Goal: Task Accomplishment & Management: Manage account settings

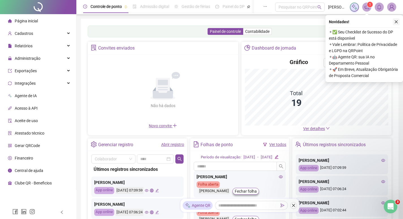
click at [396, 22] on icon "close" at bounding box center [396, 21] width 3 height 3
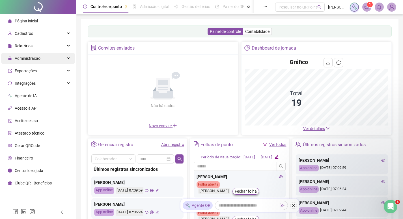
click at [36, 59] on span "Administração" at bounding box center [28, 58] width 26 height 5
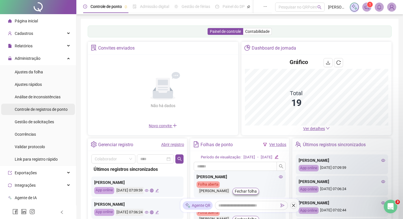
click at [48, 109] on span "Controle de registros de ponto" at bounding box center [41, 109] width 53 height 5
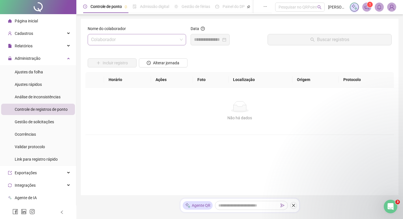
click at [134, 40] on input "search" at bounding box center [134, 39] width 87 height 11
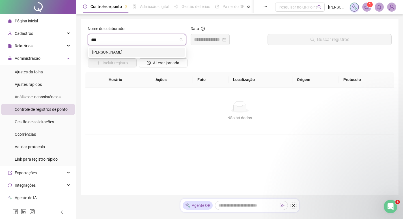
type input "****"
click at [122, 49] on div "[PERSON_NAME]" at bounding box center [137, 52] width 96 height 9
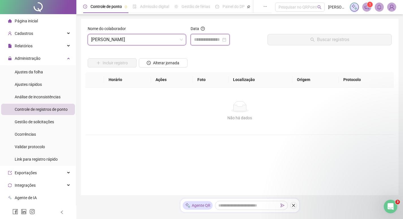
click at [212, 38] on input at bounding box center [207, 39] width 27 height 7
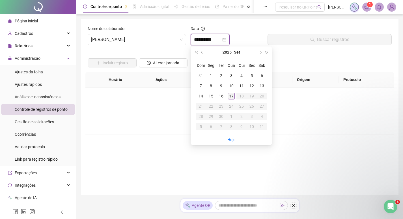
type input "**********"
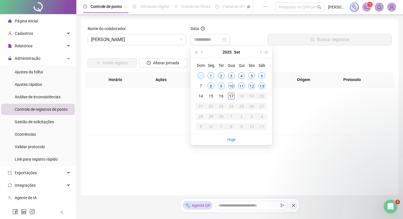
click at [231, 94] on div "17" at bounding box center [231, 96] width 7 height 7
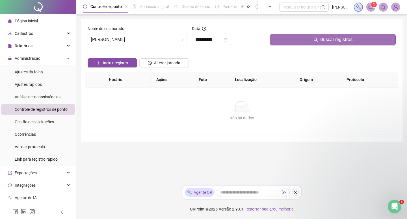
click at [304, 43] on button "Buscar registros" at bounding box center [333, 39] width 126 height 11
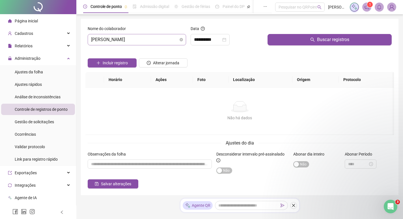
click at [106, 42] on span "[PERSON_NAME]" at bounding box center [137, 39] width 92 height 11
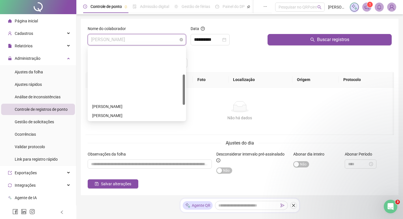
scroll to position [63, 0]
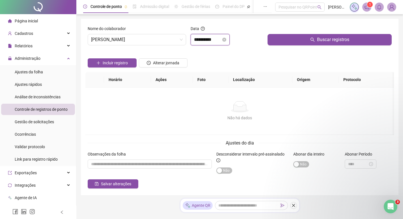
click at [220, 36] on input "**********" at bounding box center [207, 39] width 27 height 7
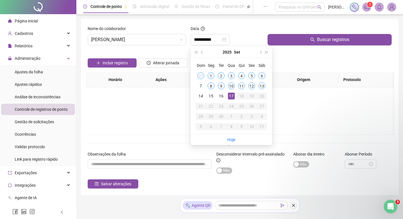
click at [121, 33] on div "Nome do colaborador" at bounding box center [137, 29] width 98 height 8
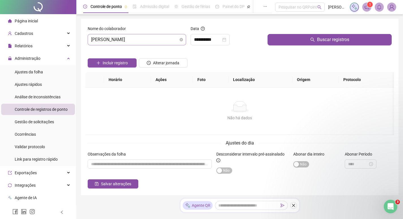
click at [121, 39] on span "[PERSON_NAME]" at bounding box center [137, 39] width 92 height 11
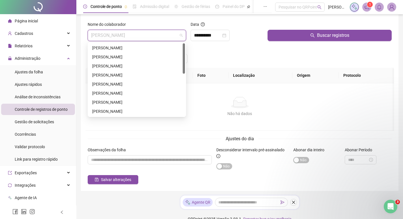
scroll to position [0, 0]
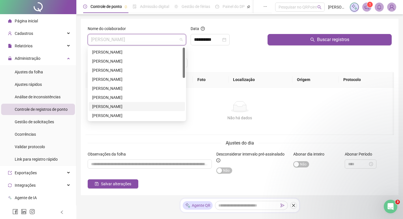
click at [129, 103] on div "[PERSON_NAME]" at bounding box center [136, 106] width 89 height 6
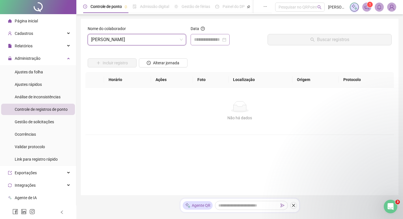
click at [211, 44] on div at bounding box center [210, 39] width 39 height 11
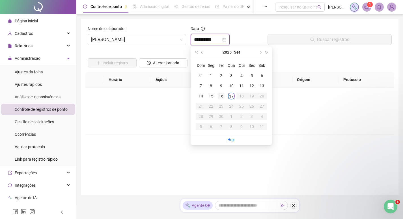
type input "**********"
click at [234, 97] on div "17" at bounding box center [231, 96] width 7 height 7
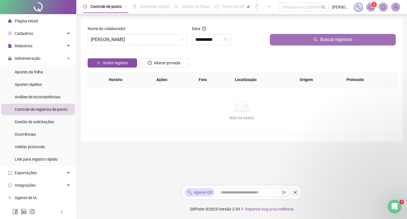
click at [309, 41] on button "Buscar registros" at bounding box center [333, 39] width 126 height 11
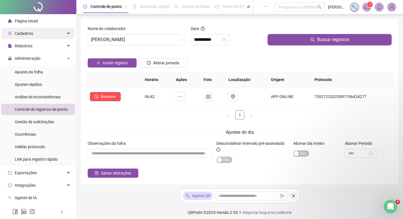
click at [19, 35] on span "Cadastros" at bounding box center [24, 33] width 18 height 5
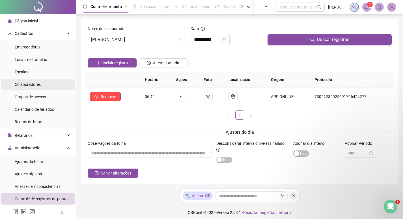
click at [37, 79] on div "Colaboradores" at bounding box center [28, 84] width 26 height 11
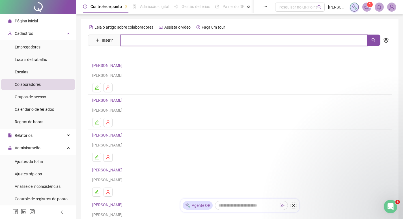
click at [141, 38] on input "text" at bounding box center [244, 40] width 247 height 11
type input "**********"
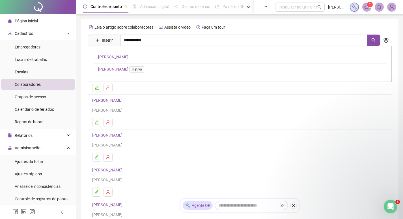
click at [166, 59] on div "[PERSON_NAME] [PERSON_NAME] Inativo" at bounding box center [240, 64] width 304 height 36
click at [374, 42] on icon "search" at bounding box center [373, 40] width 5 height 5
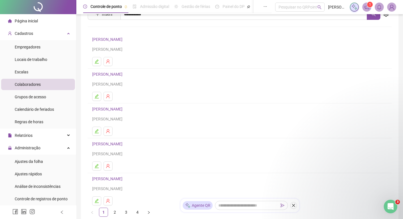
scroll to position [68, 0]
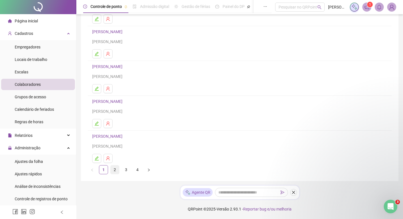
click at [116, 168] on link "2" at bounding box center [115, 169] width 8 height 8
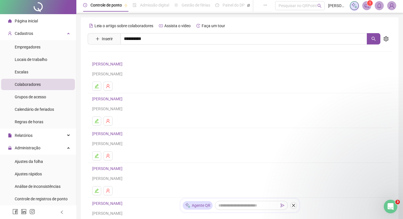
scroll to position [0, 0]
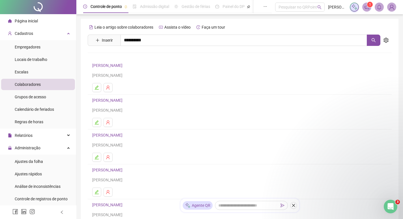
click at [124, 101] on link "[PERSON_NAME]" at bounding box center [108, 100] width 32 height 5
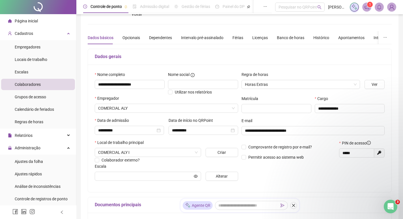
scroll to position [5, 0]
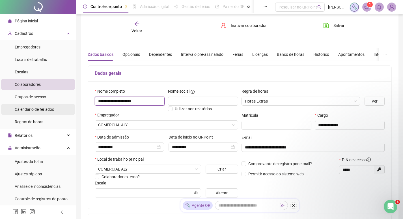
drag, startPoint x: 155, startPoint y: 104, endPoint x: 59, endPoint y: 104, distance: 96.2
click at [59, 104] on div "**********" at bounding box center [201, 163] width 403 height 336
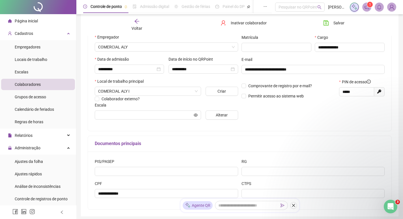
scroll to position [118, 0]
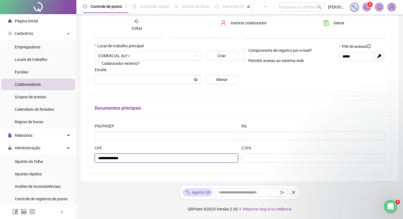
drag, startPoint x: 134, startPoint y: 160, endPoint x: 72, endPoint y: 161, distance: 62.2
click at [74, 161] on div "**********" at bounding box center [201, 50] width 403 height 336
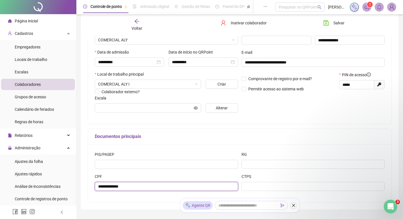
scroll to position [0, 0]
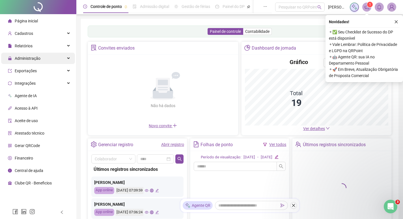
click at [40, 55] on div "Administração" at bounding box center [38, 58] width 74 height 11
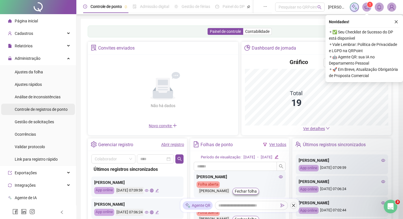
click at [37, 105] on div "Controle de registros de ponto" at bounding box center [41, 109] width 53 height 11
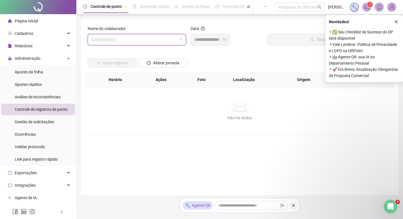
click at [108, 38] on input "search" at bounding box center [134, 39] width 87 height 11
click at [38, 109] on span "Controle de registros de ponto" at bounding box center [41, 109] width 53 height 5
click at [119, 40] on input "search" at bounding box center [134, 39] width 87 height 11
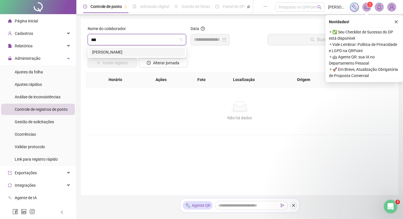
type input "****"
click at [117, 52] on div "[PERSON_NAME]" at bounding box center [136, 52] width 89 height 6
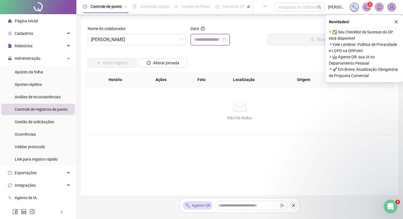
click at [208, 38] on input at bounding box center [207, 39] width 27 height 7
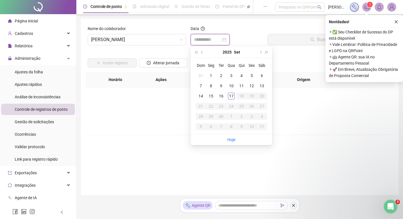
type input "**********"
click at [232, 97] on div "17" at bounding box center [231, 96] width 7 height 7
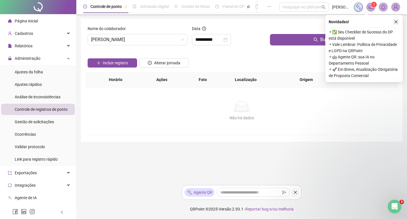
click at [396, 19] on button "button" at bounding box center [396, 21] width 7 height 7
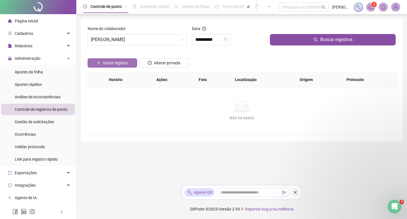
click at [116, 64] on span "Incluir registro" at bounding box center [115, 63] width 25 height 6
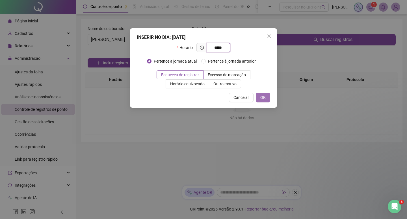
type input "*****"
click at [266, 96] on button "OK" at bounding box center [263, 97] width 14 height 9
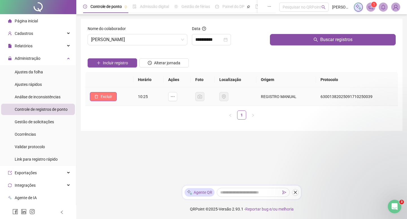
click at [96, 95] on icon "delete" at bounding box center [96, 97] width 3 height 4
click at [124, 83] on span "Sim" at bounding box center [122, 82] width 7 height 6
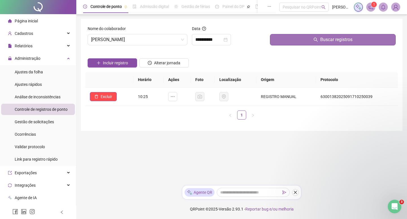
click at [308, 41] on button "Buscar registros" at bounding box center [333, 39] width 126 height 11
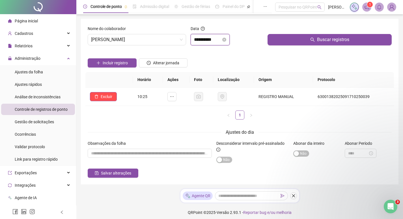
click at [212, 40] on input "**********" at bounding box center [207, 39] width 27 height 7
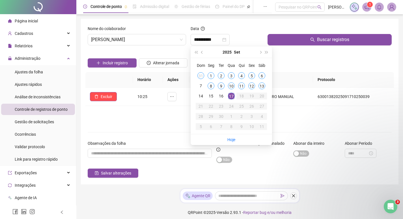
click at [129, 108] on div "Horário Ações Foto Localização Origem Protocolo Excluir 10:25 REGISTRO MANUAL 6…" at bounding box center [239, 96] width 309 height 48
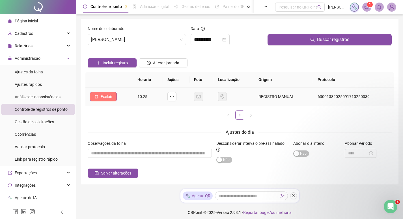
click at [104, 96] on span "Excluir" at bounding box center [107, 96] width 12 height 6
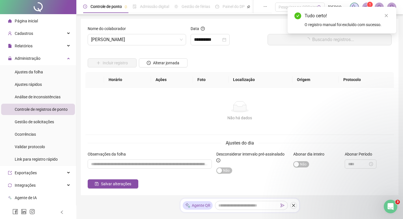
click at [124, 82] on th "Horário" at bounding box center [127, 80] width 47 height 16
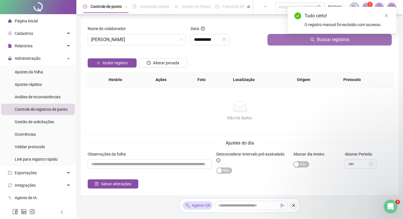
click at [303, 38] on button "Buscar registros" at bounding box center [330, 39] width 124 height 11
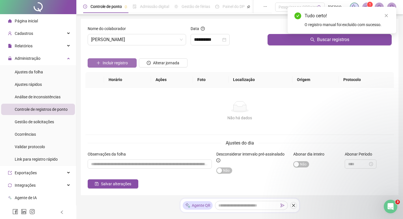
click at [108, 62] on span "Incluir registro" at bounding box center [115, 63] width 25 height 6
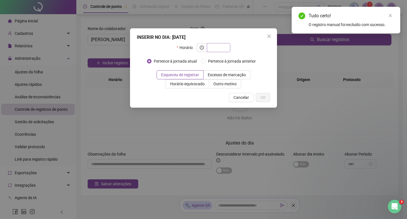
click at [216, 47] on input "text" at bounding box center [218, 47] width 16 height 6
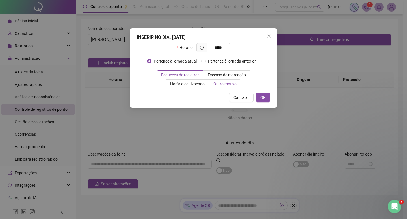
type input "*****"
click at [231, 85] on span "Outro motivo" at bounding box center [225, 83] width 23 height 5
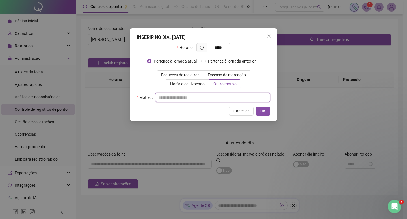
click at [178, 96] on input "text" at bounding box center [212, 97] width 115 height 9
type input "*"
type input "**********"
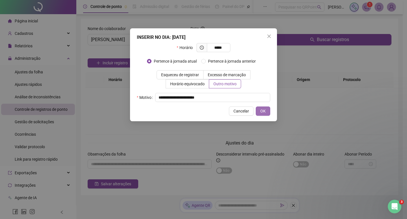
click at [261, 112] on span "OK" at bounding box center [263, 111] width 5 height 6
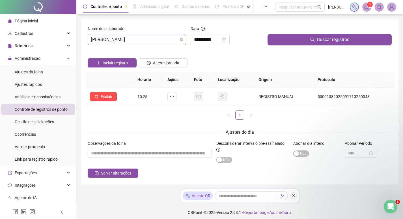
click at [163, 34] on div "[PERSON_NAME]" at bounding box center [137, 39] width 98 height 11
click at [151, 40] on span "[PERSON_NAME]" at bounding box center [137, 39] width 92 height 11
click at [133, 41] on span "[PERSON_NAME]" at bounding box center [137, 39] width 92 height 11
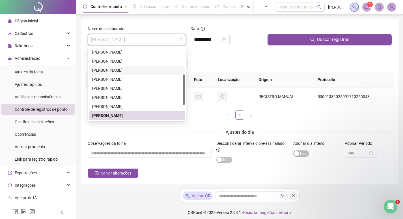
scroll to position [7, 0]
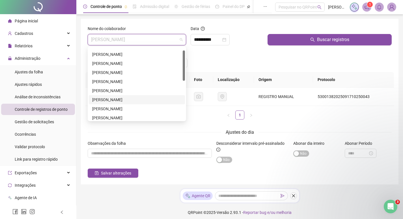
click at [118, 101] on div "[PERSON_NAME]" at bounding box center [136, 99] width 89 height 6
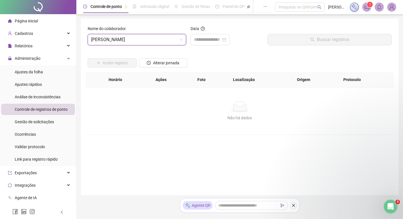
click at [208, 46] on div "Data" at bounding box center [226, 37] width 77 height 24
click at [208, 40] on input at bounding box center [207, 39] width 27 height 7
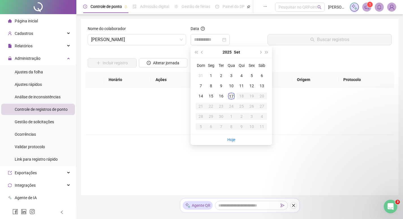
click at [232, 95] on div "17" at bounding box center [231, 96] width 7 height 7
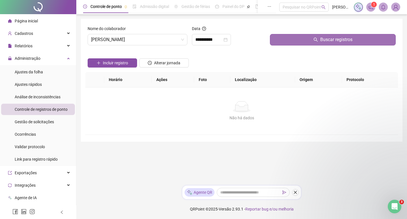
click at [325, 41] on span "Buscar registros" at bounding box center [337, 39] width 32 height 7
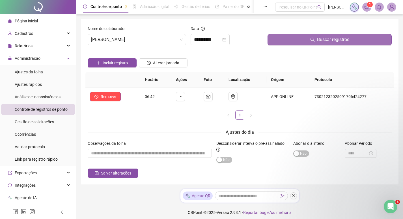
click at [319, 40] on span "Buscar registros" at bounding box center [333, 39] width 32 height 7
click at [320, 37] on span "Buscar registros" at bounding box center [333, 39] width 32 height 7
click at [322, 38] on span "Buscar registros" at bounding box center [333, 39] width 32 height 7
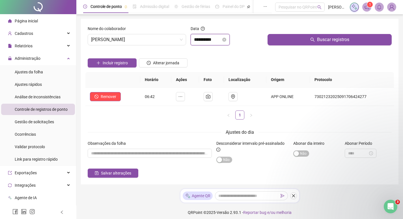
click at [218, 42] on input "**********" at bounding box center [207, 39] width 27 height 7
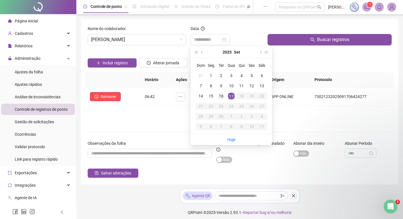
click at [224, 96] on div "16" at bounding box center [221, 96] width 7 height 7
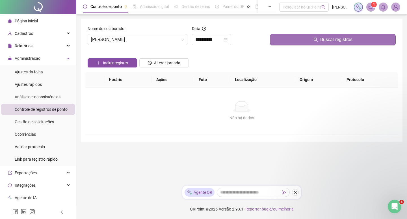
click at [309, 43] on button "Buscar registros" at bounding box center [333, 39] width 126 height 11
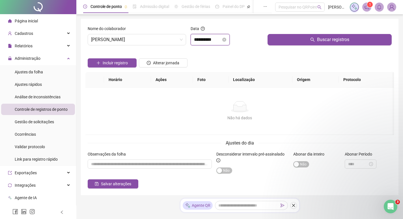
drag, startPoint x: 207, startPoint y: 41, endPoint x: 204, endPoint y: 42, distance: 3.2
click at [207, 41] on input "**********" at bounding box center [207, 39] width 27 height 7
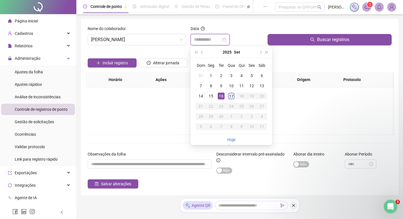
type input "**********"
click at [233, 94] on div "17" at bounding box center [231, 96] width 7 height 7
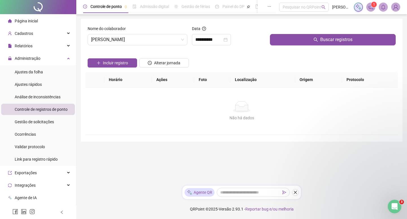
click at [307, 46] on div "Buscar registros" at bounding box center [333, 37] width 130 height 24
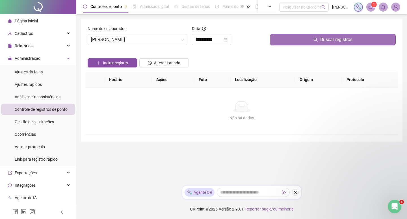
click at [309, 40] on button "Buscar registros" at bounding box center [333, 39] width 126 height 11
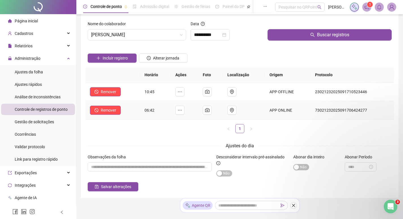
scroll to position [0, 0]
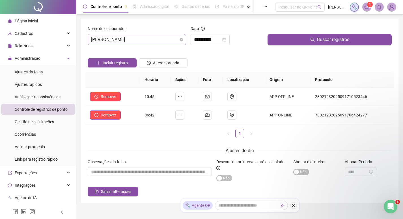
click at [132, 35] on span "[PERSON_NAME]" at bounding box center [137, 39] width 92 height 11
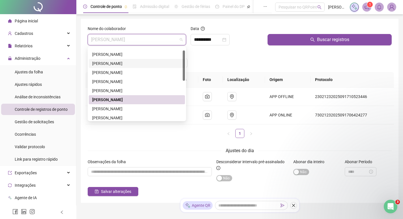
click at [110, 63] on div "[PERSON_NAME]" at bounding box center [136, 63] width 89 height 6
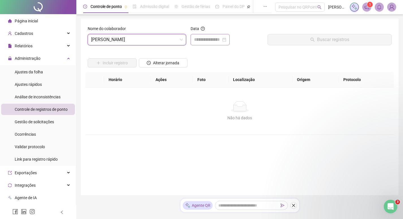
click at [208, 35] on div at bounding box center [210, 39] width 39 height 11
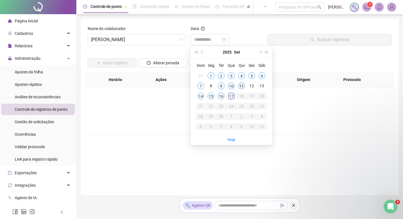
click at [242, 86] on div "11" at bounding box center [241, 85] width 7 height 7
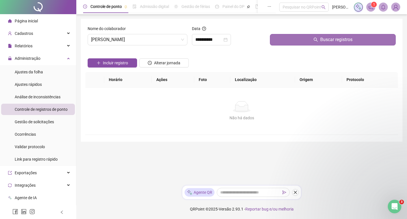
click at [326, 42] on span "Buscar registros" at bounding box center [337, 39] width 32 height 7
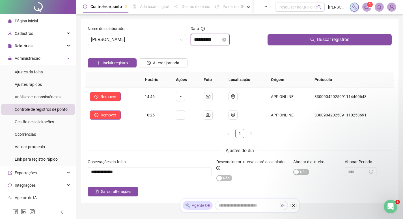
click at [221, 41] on input "**********" at bounding box center [207, 39] width 27 height 7
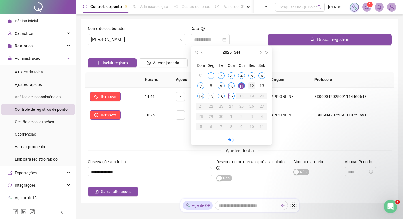
click at [253, 87] on div "12" at bounding box center [251, 85] width 7 height 7
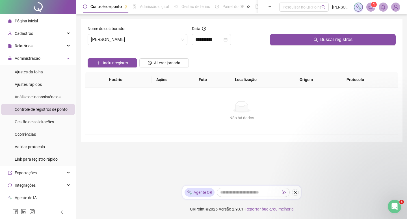
click at [301, 46] on div "Buscar registros" at bounding box center [333, 37] width 130 height 24
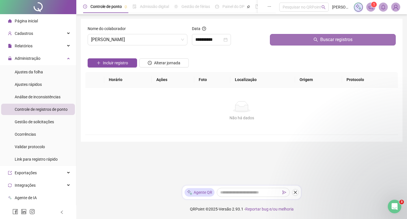
click at [301, 40] on button "Buscar registros" at bounding box center [333, 39] width 126 height 11
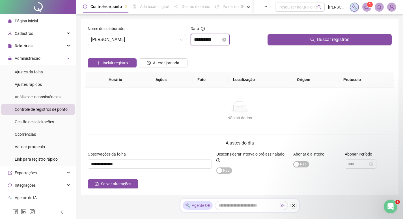
click at [202, 43] on input "**********" at bounding box center [207, 39] width 27 height 7
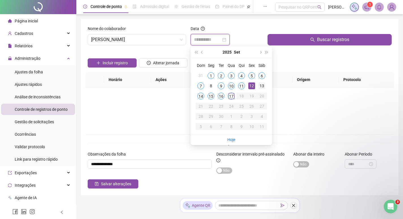
type input "**********"
click at [261, 88] on div "13" at bounding box center [262, 85] width 7 height 7
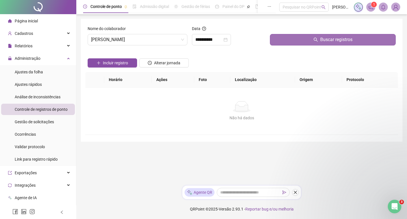
click at [314, 44] on button "Buscar registros" at bounding box center [333, 39] width 126 height 11
